Goal: Task Accomplishment & Management: Manage account settings

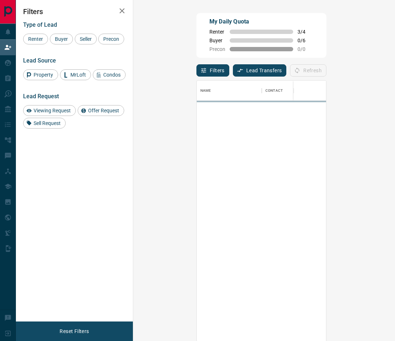
scroll to position [255, 235]
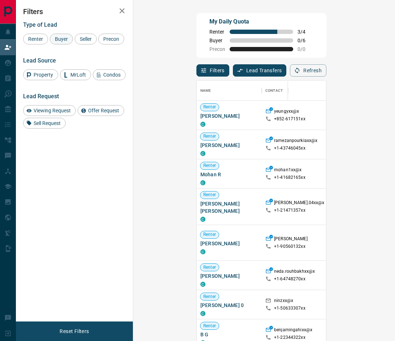
click at [61, 44] on div "Buyer" at bounding box center [61, 39] width 23 height 11
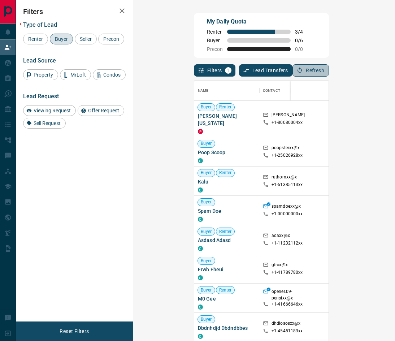
click at [329, 71] on button "Refresh" at bounding box center [310, 70] width 36 height 12
click at [329, 72] on div "Filters 1 Lead Transfers 0 Refresh" at bounding box center [261, 67] width 135 height 19
drag, startPoint x: 355, startPoint y: 73, endPoint x: 358, endPoint y: 78, distance: 6.0
click at [303, 73] on icon "button" at bounding box center [299, 70] width 6 height 6
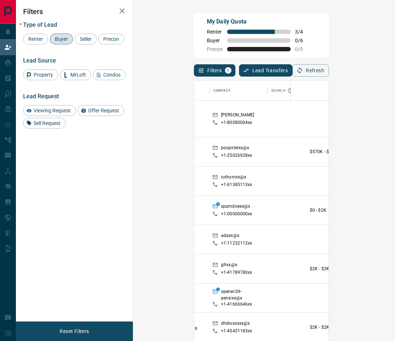
scroll to position [0, 0]
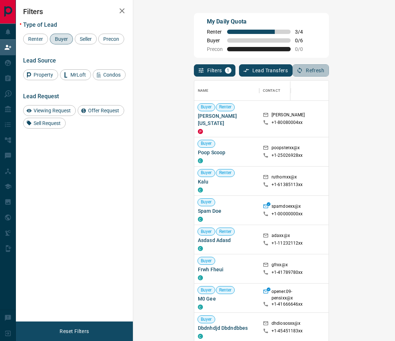
click at [329, 70] on button "Refresh" at bounding box center [310, 70] width 36 height 12
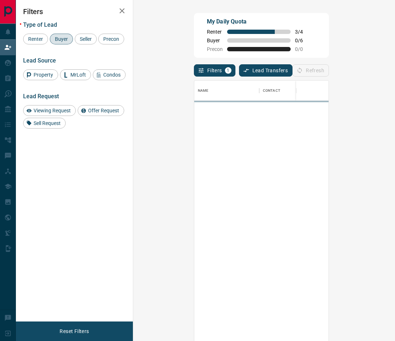
scroll to position [255, 235]
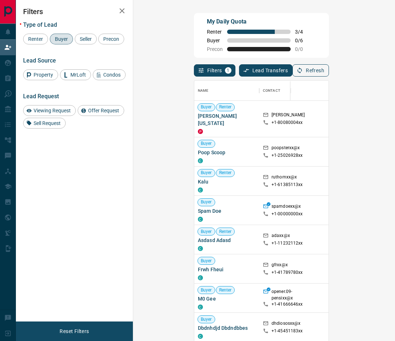
click at [329, 66] on button "Refresh" at bounding box center [310, 70] width 36 height 12
click at [329, 73] on button "Refresh" at bounding box center [310, 70] width 36 height 12
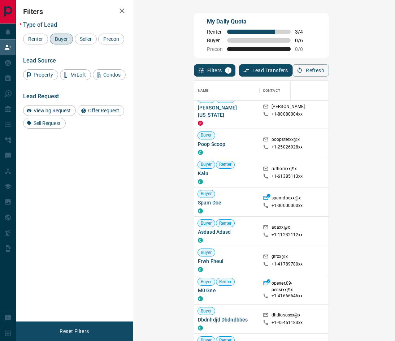
scroll to position [0, 0]
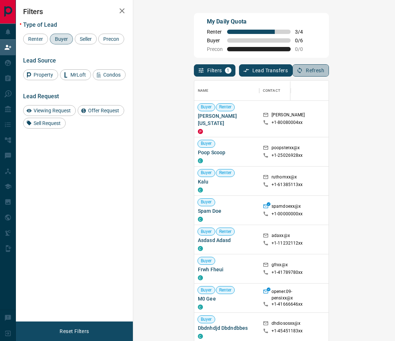
click at [329, 65] on button "Refresh" at bounding box center [310, 70] width 36 height 12
click at [329, 66] on button "Refresh" at bounding box center [310, 70] width 36 height 12
click at [329, 76] on button "Refresh" at bounding box center [310, 70] width 36 height 12
click at [329, 71] on button "Refresh" at bounding box center [310, 70] width 36 height 12
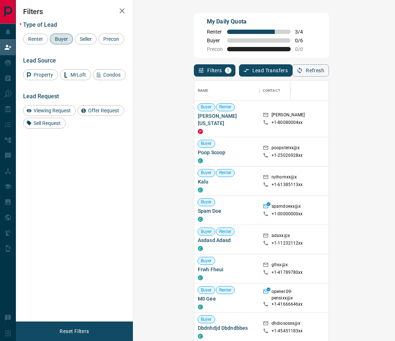
click at [194, 73] on button "Filters 1" at bounding box center [214, 70] width 41 height 12
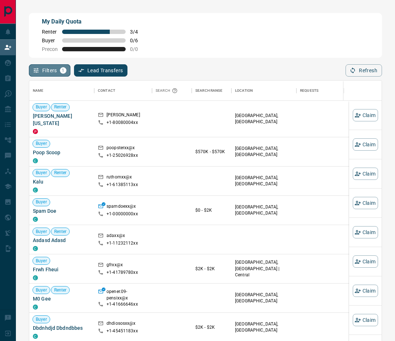
click at [34, 68] on icon "button" at bounding box center [36, 70] width 6 height 6
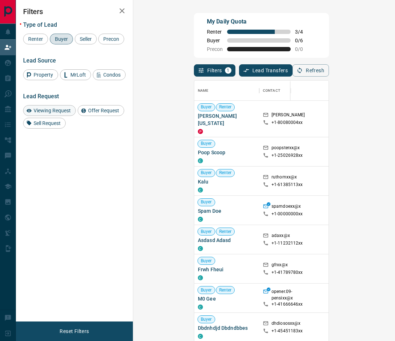
click at [56, 116] on div "Viewing Request" at bounding box center [49, 110] width 53 height 11
click at [92, 113] on span "Offer Request" at bounding box center [104, 111] width 36 height 6
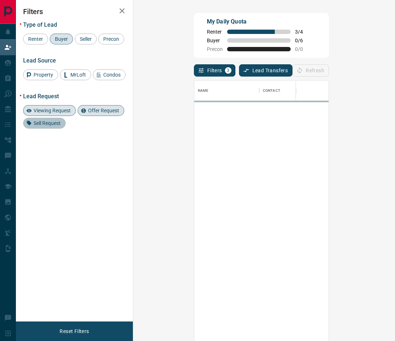
click at [53, 126] on span "Sell Request" at bounding box center [47, 123] width 32 height 6
click at [55, 126] on span "Sell Request" at bounding box center [47, 123] width 32 height 6
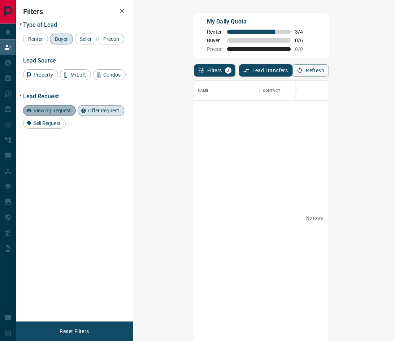
click at [59, 113] on span "Viewing Request" at bounding box center [52, 111] width 42 height 6
click at [90, 113] on span "Offer Request" at bounding box center [104, 111] width 36 height 6
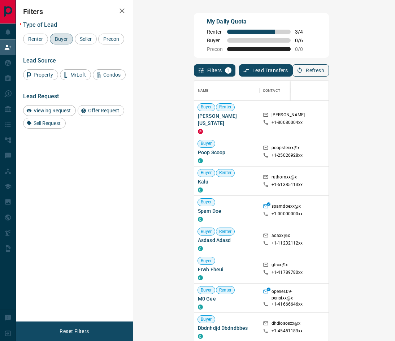
click at [329, 74] on button "Refresh" at bounding box center [310, 70] width 36 height 12
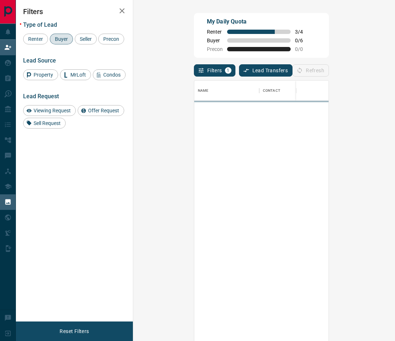
scroll to position [255, 235]
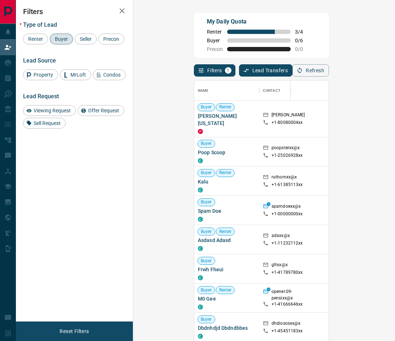
drag, startPoint x: 362, startPoint y: 73, endPoint x: 109, endPoint y: 175, distance: 273.4
click at [329, 73] on button "Refresh" at bounding box center [310, 70] width 36 height 12
click at [329, 74] on button "Refresh" at bounding box center [310, 70] width 36 height 12
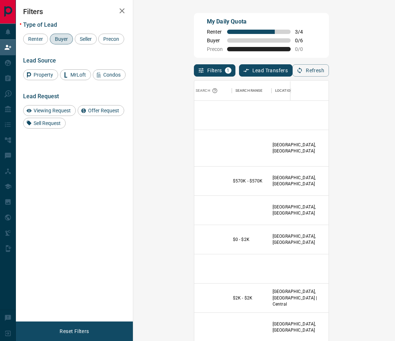
scroll to position [0, 137]
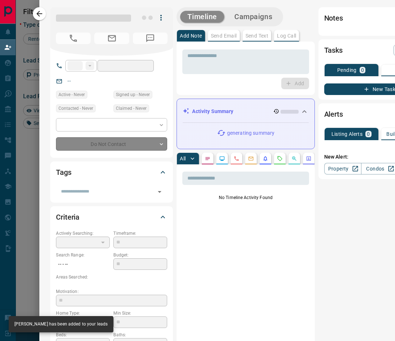
type input "**"
type input "**********"
type input "**"
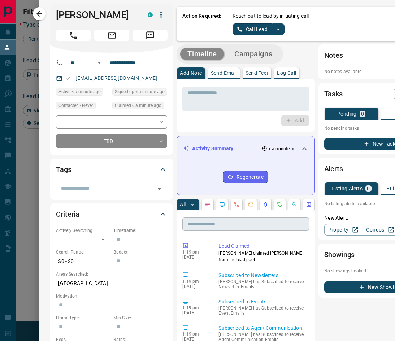
scroll to position [0, 0]
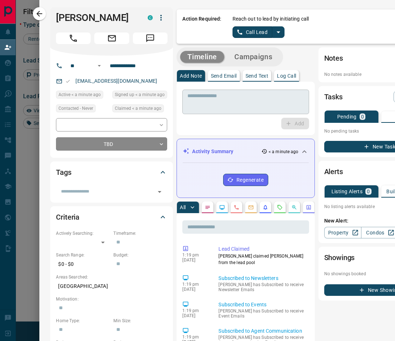
drag, startPoint x: 248, startPoint y: 30, endPoint x: 216, endPoint y: 95, distance: 72.6
click at [216, 95] on div "Action Required: Reach out to lead by initiating call Call Lead Timeline Campai…" at bounding box center [308, 345] width 264 height 676
click at [247, 35] on button "Call Lead" at bounding box center [252, 32] width 40 height 12
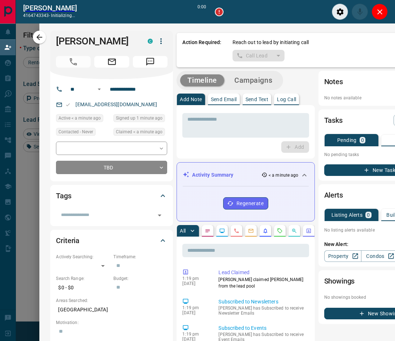
scroll to position [237, 235]
type input "*******"
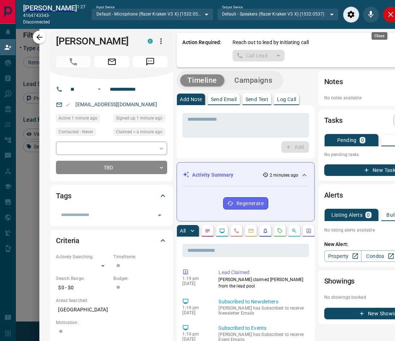
drag, startPoint x: 380, startPoint y: 20, endPoint x: 379, endPoint y: 25, distance: 5.2
click at [382, 23] on button "Close" at bounding box center [390, 14] width 16 height 16
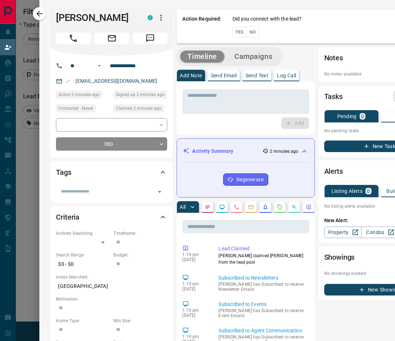
scroll to position [255, 235]
click at [240, 33] on button "Yes" at bounding box center [239, 31] width 14 height 11
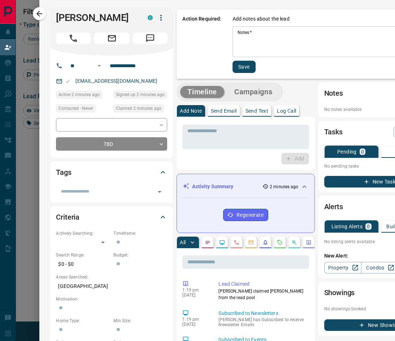
click at [261, 33] on textarea "Notes   *" at bounding box center [333, 42] width 193 height 25
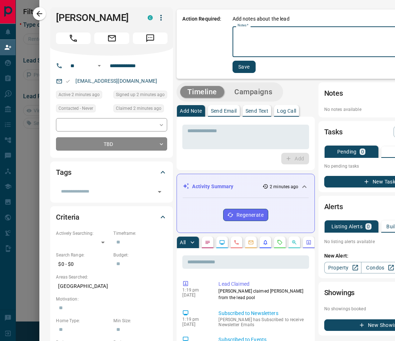
drag, startPoint x: 196, startPoint y: 35, endPoint x: 295, endPoint y: 45, distance: 99.0
click at [196, 35] on div "Action Required: Add notes about the lead Notes   * * Notes   * Save" at bounding box center [308, 43] width 264 height 69
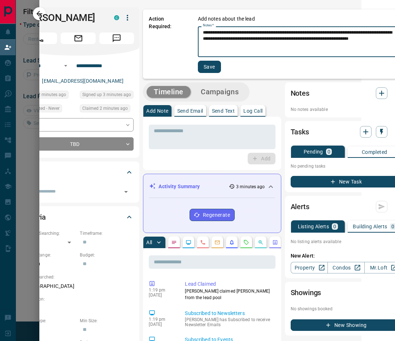
scroll to position [0, 35]
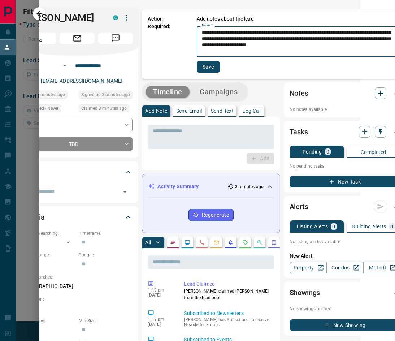
type textarea "**********"
click at [205, 72] on button "Save" at bounding box center [208, 67] width 23 height 12
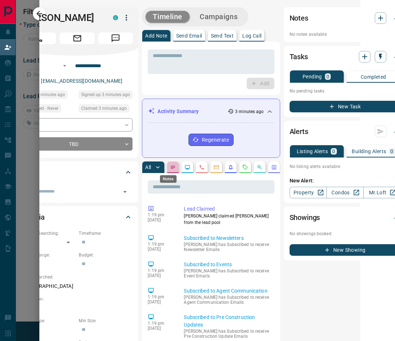
click at [171, 167] on icon "Notes" at bounding box center [173, 167] width 4 height 3
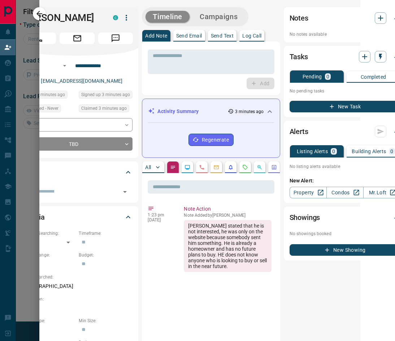
click at [147, 165] on button "All" at bounding box center [153, 167] width 22 height 12
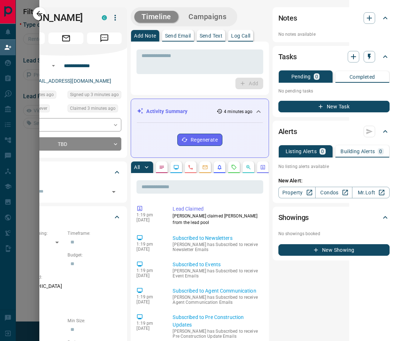
scroll to position [0, 0]
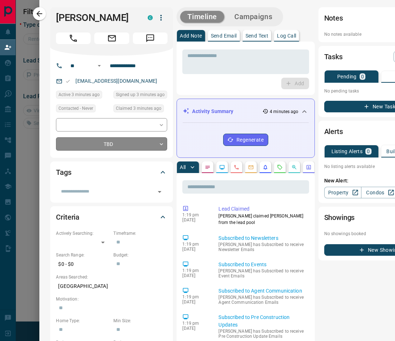
click at [111, 146] on body "**********" at bounding box center [197, 147] width 395 height 295
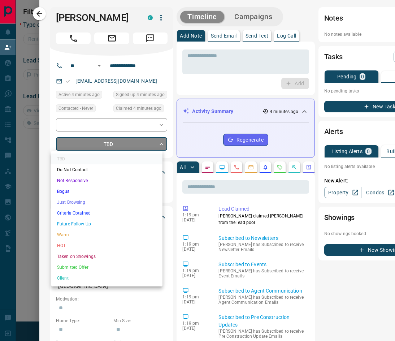
click at [92, 197] on li "Just Browsing" at bounding box center [106, 202] width 111 height 11
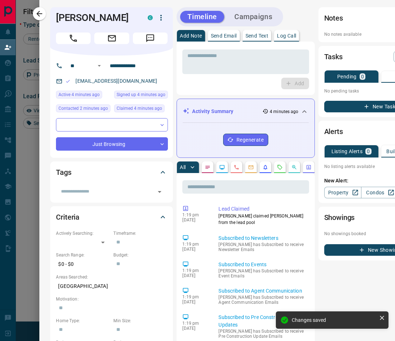
scroll to position [255, 235]
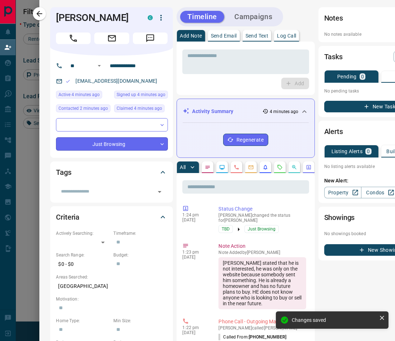
click at [119, 147] on body "Lead Transfers Claim Leads My Leads Tasks Opportunities Deals Campaigns Automat…" at bounding box center [197, 146] width 395 height 295
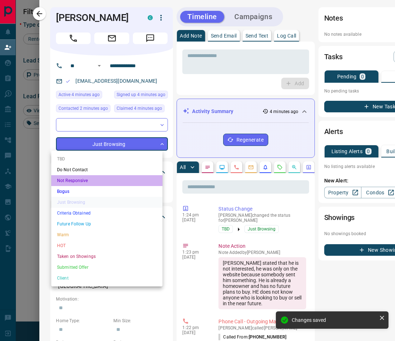
click at [90, 182] on li "Not Responsive" at bounding box center [106, 180] width 111 height 11
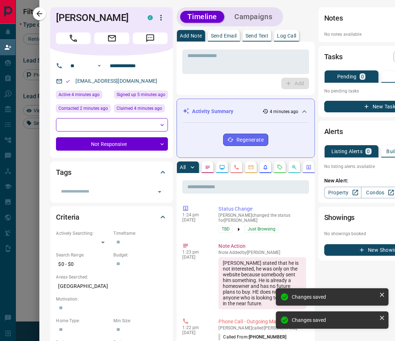
type input "*"
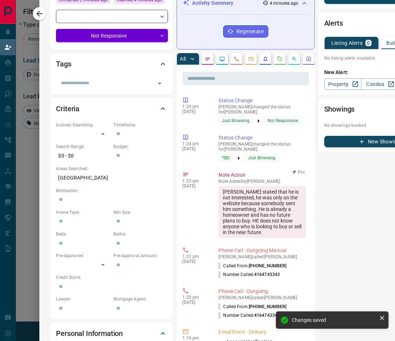
scroll to position [0, 0]
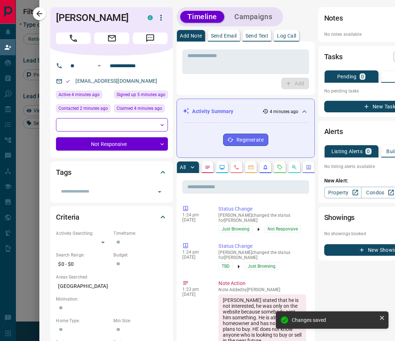
click at [36, 15] on icon "button" at bounding box center [39, 13] width 9 height 9
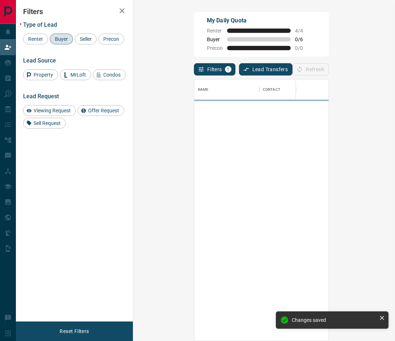
scroll to position [255, 235]
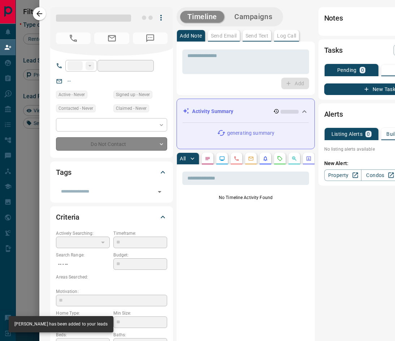
type input "**"
type input "**********"
type input "**"
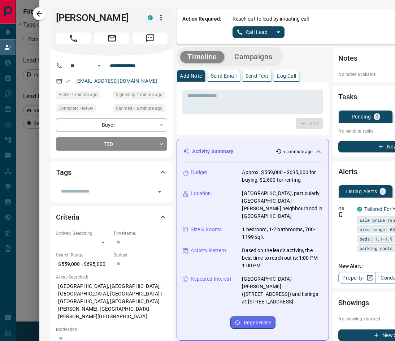
scroll to position [0, 0]
click at [58, 40] on button "Call" at bounding box center [73, 38] width 35 height 12
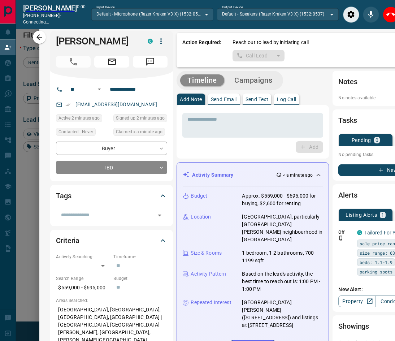
scroll to position [237, 235]
click at [386, 19] on icon "End Call" at bounding box center [390, 14] width 9 height 9
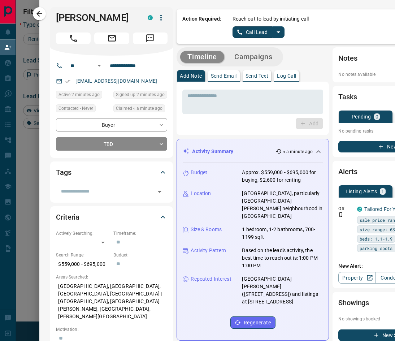
scroll to position [255, 235]
click at [274, 32] on icon "split button" at bounding box center [278, 32] width 9 height 9
click at [244, 60] on li "Log Manual Call" at bounding box center [258, 57] width 44 height 11
click at [264, 36] on button "Log Manual Call" at bounding box center [256, 32] width 48 height 12
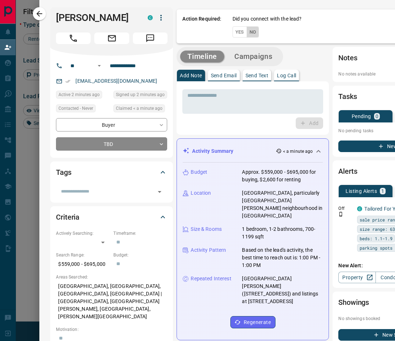
click at [250, 32] on button "No" at bounding box center [252, 31] width 13 height 11
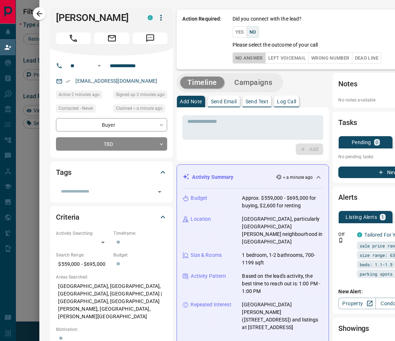
click at [250, 62] on button "No Answer" at bounding box center [248, 57] width 33 height 11
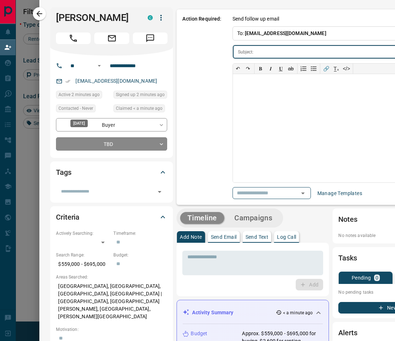
scroll to position [0, 47]
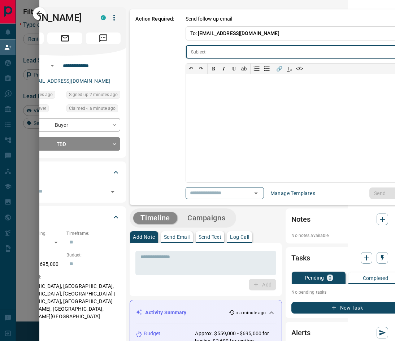
type input "**********"
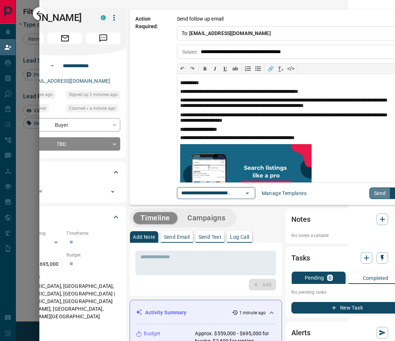
click at [369, 197] on button "Send" at bounding box center [379, 193] width 21 height 12
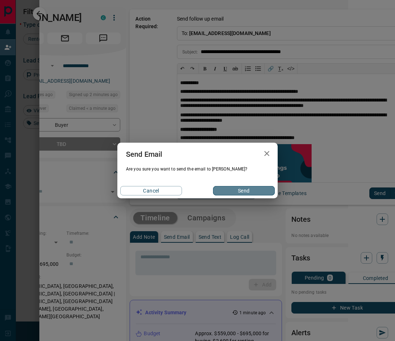
click at [241, 188] on button "Send" at bounding box center [244, 190] width 62 height 9
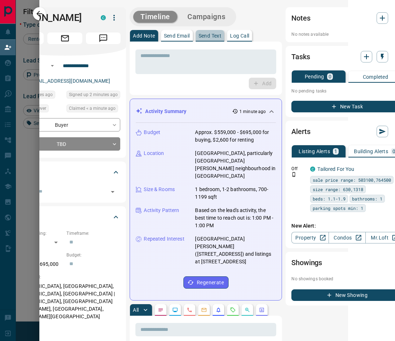
click at [200, 38] on p "Send Text" at bounding box center [209, 35] width 23 height 5
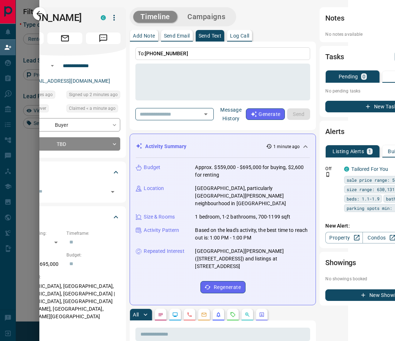
click at [186, 53] on p "To: [PHONE_NUMBER]" at bounding box center [222, 53] width 175 height 13
click at [178, 65] on div "* ​" at bounding box center [222, 82] width 175 height 37
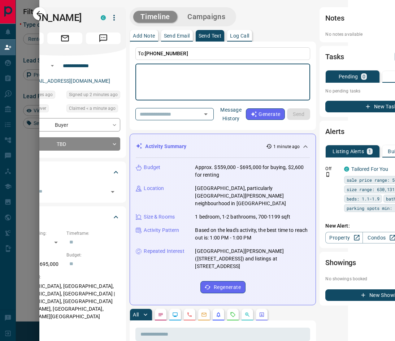
paste textarea "**********"
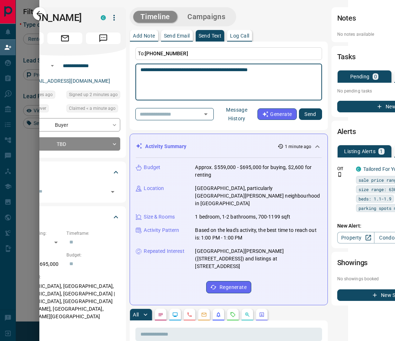
drag, startPoint x: 151, startPoint y: 70, endPoint x: 141, endPoint y: 70, distance: 9.8
click at [141, 70] on textarea "**********" at bounding box center [228, 82] width 176 height 31
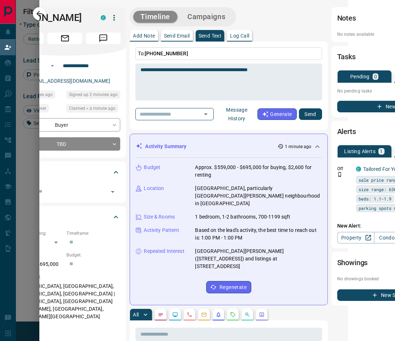
scroll to position [0, 0]
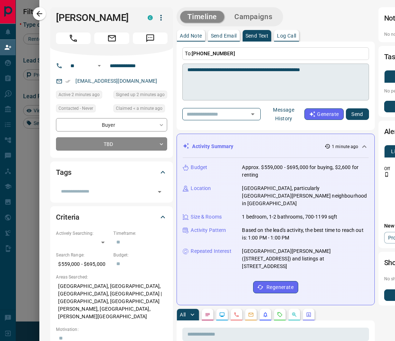
click at [291, 64] on div "**********" at bounding box center [275, 82] width 186 height 37
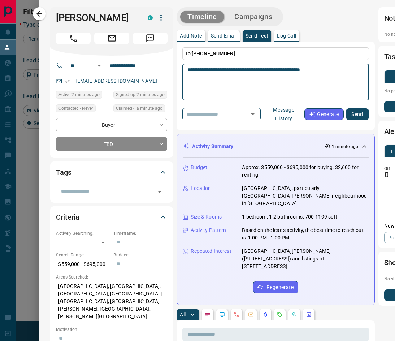
drag, startPoint x: 299, startPoint y: 68, endPoint x: 295, endPoint y: 69, distance: 3.6
click at [295, 69] on textarea "**********" at bounding box center [275, 82] width 176 height 31
click at [294, 69] on textarea "**********" at bounding box center [275, 82] width 176 height 31
click at [293, 70] on textarea "**********" at bounding box center [275, 82] width 176 height 31
type textarea "**********"
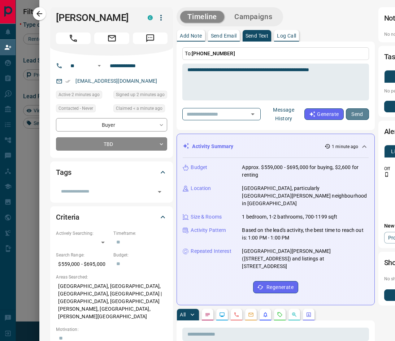
click at [346, 114] on button "Send" at bounding box center [357, 114] width 23 height 12
click at [40, 15] on icon "button" at bounding box center [39, 13] width 9 height 9
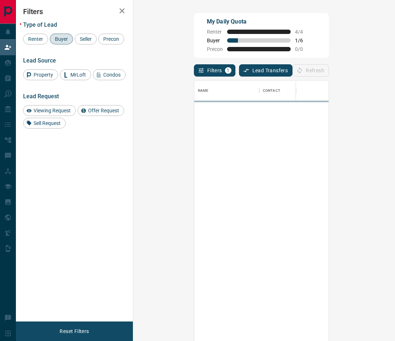
scroll to position [255, 235]
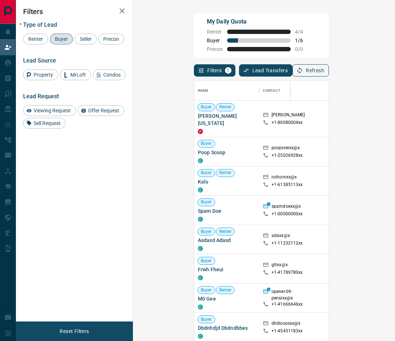
click at [329, 68] on button "Refresh" at bounding box center [310, 70] width 36 height 12
click at [329, 70] on button "Refresh" at bounding box center [310, 70] width 36 height 12
click at [329, 73] on button "Refresh" at bounding box center [310, 70] width 36 height 12
